Goal: Task Accomplishment & Management: Use online tool/utility

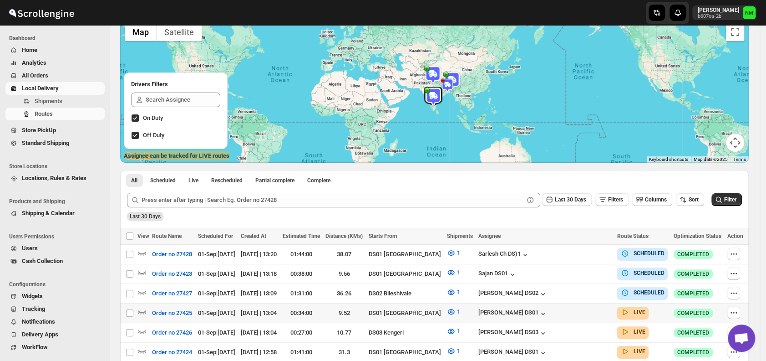
scroll to position [140, 0]
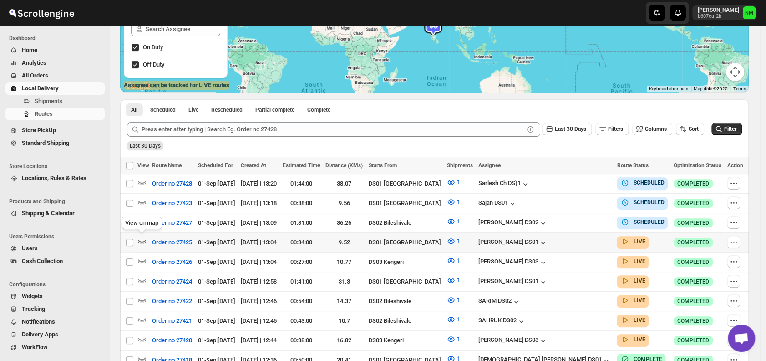
click at [138, 239] on icon "button" at bounding box center [142, 241] width 8 height 4
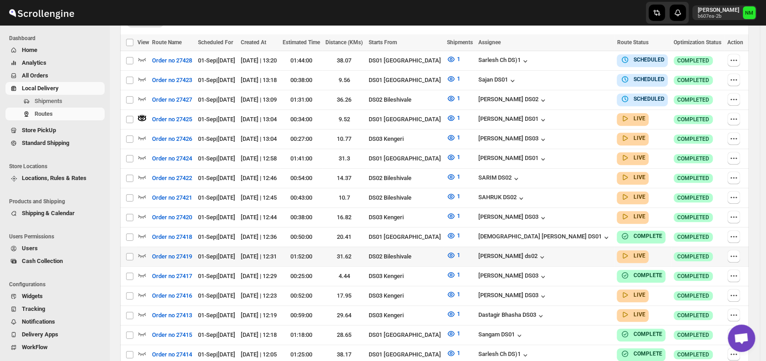
scroll to position [273, 0]
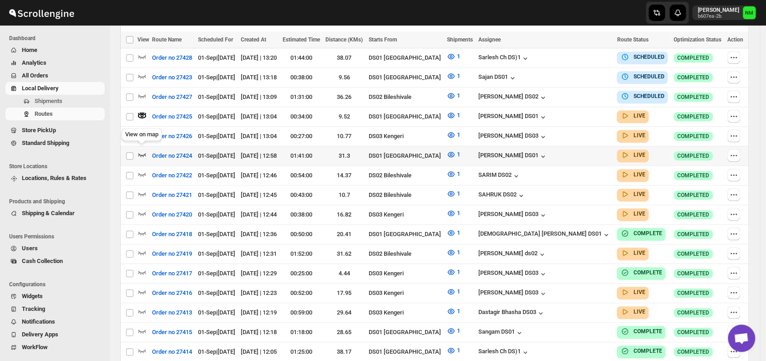
click at [143, 150] on icon "button" at bounding box center [141, 154] width 9 height 9
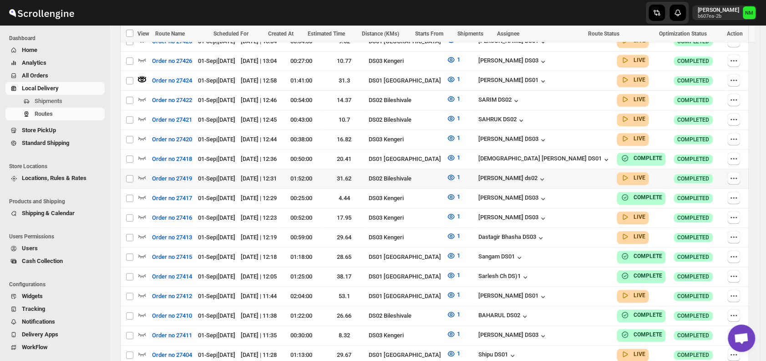
scroll to position [351, 0]
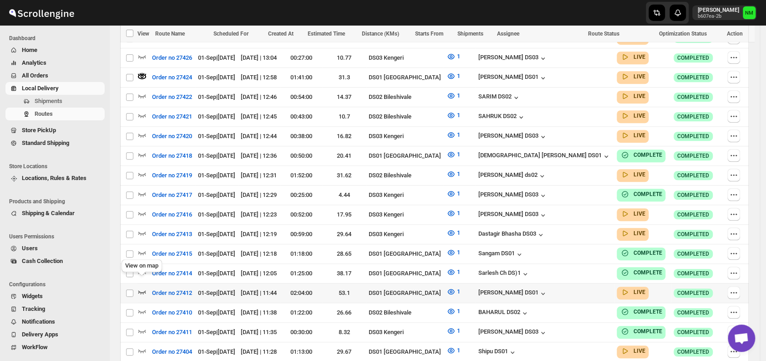
click at [142, 287] on icon "button" at bounding box center [141, 291] width 9 height 9
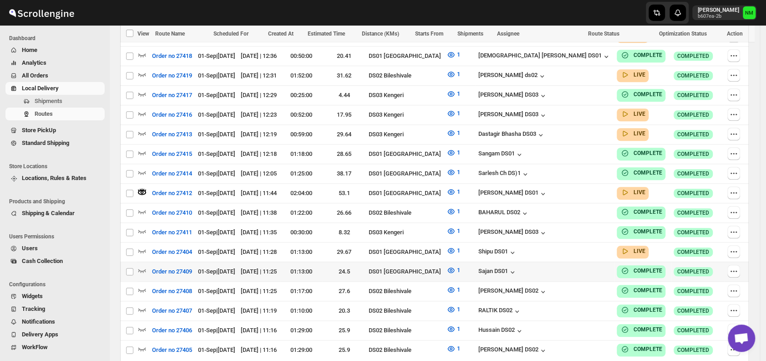
scroll to position [452, 0]
click at [142, 245] on icon "button" at bounding box center [141, 249] width 9 height 9
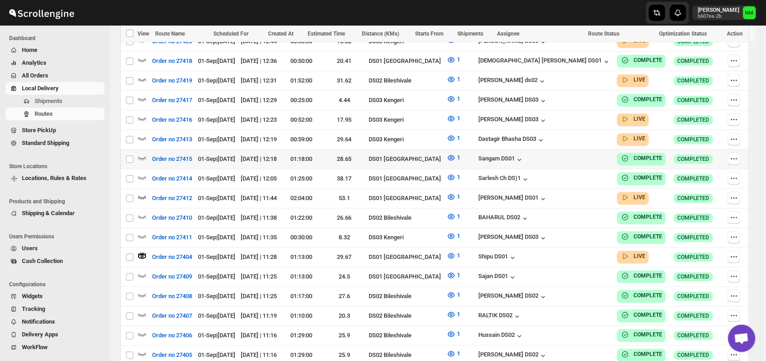
scroll to position [504, 0]
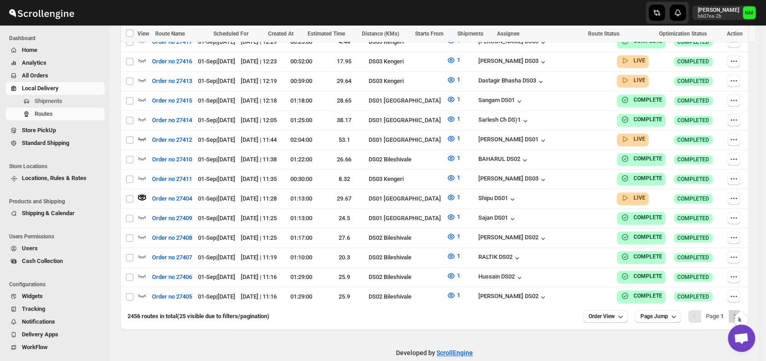
click at [742, 310] on button "Next" at bounding box center [735, 316] width 13 height 13
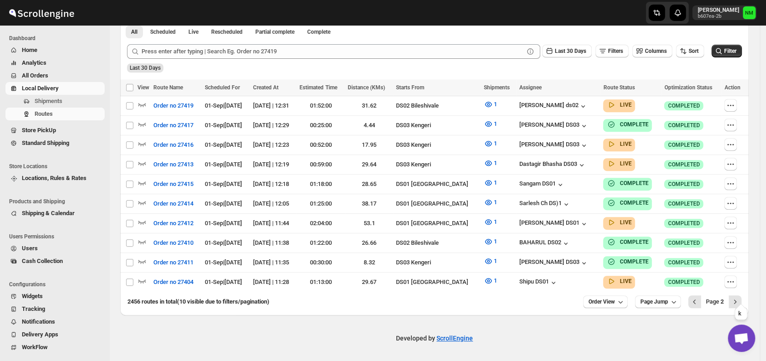
scroll to position [219, 0]
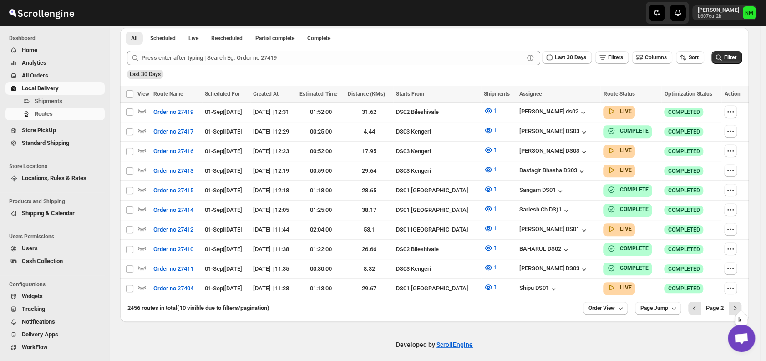
click at [742, 301] on button "Next" at bounding box center [735, 307] width 13 height 13
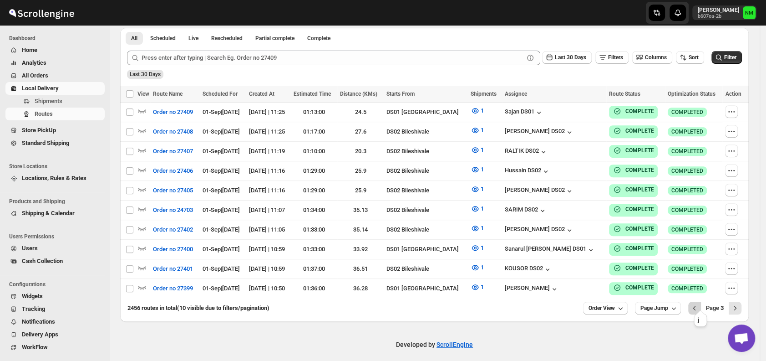
click at [699, 305] on icon "Previous" at bounding box center [694, 307] width 9 height 9
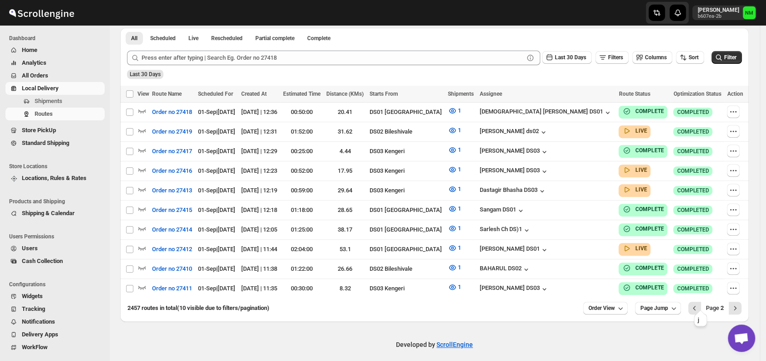
click at [699, 305] on icon "Previous" at bounding box center [694, 307] width 9 height 9
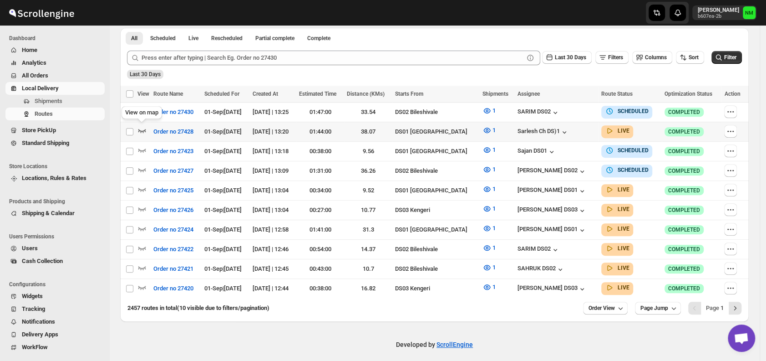
click at [142, 130] on icon "button" at bounding box center [141, 130] width 9 height 9
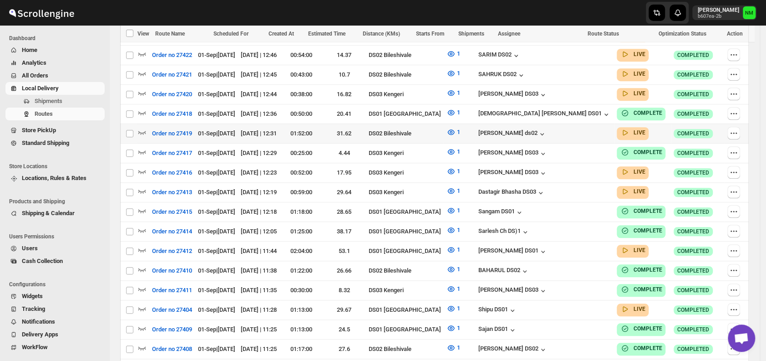
scroll to position [406, 0]
click at [143, 244] on icon "button" at bounding box center [141, 248] width 9 height 9
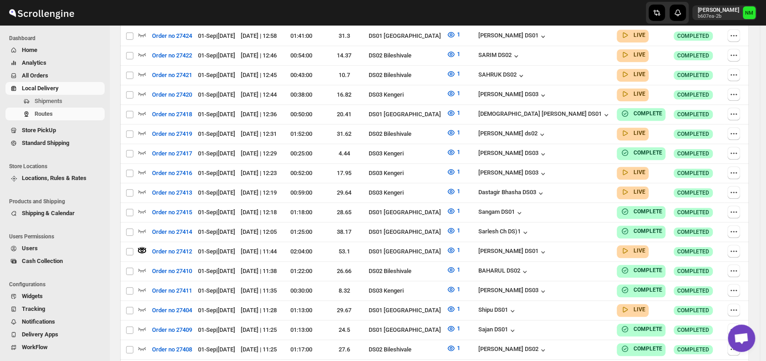
scroll to position [0, 0]
